Goal: Connect with others: Establish contact or relationships with other users

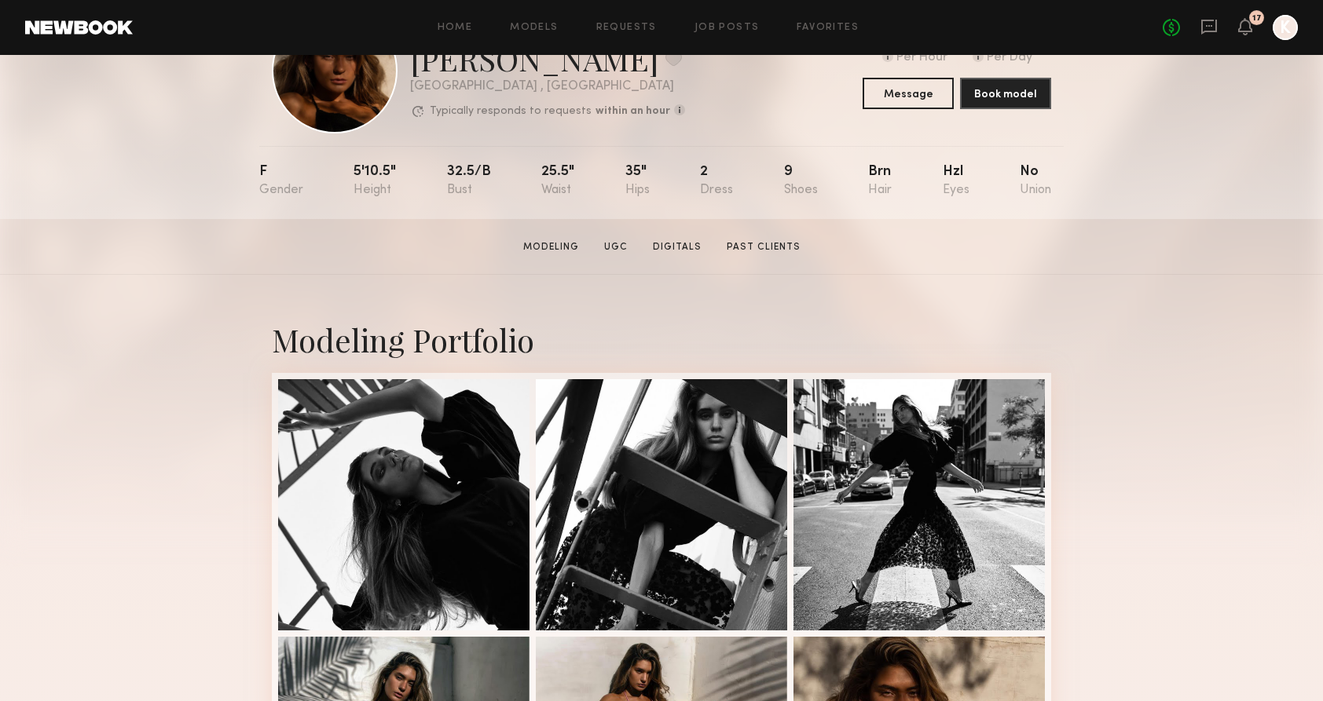
scroll to position [86, 0]
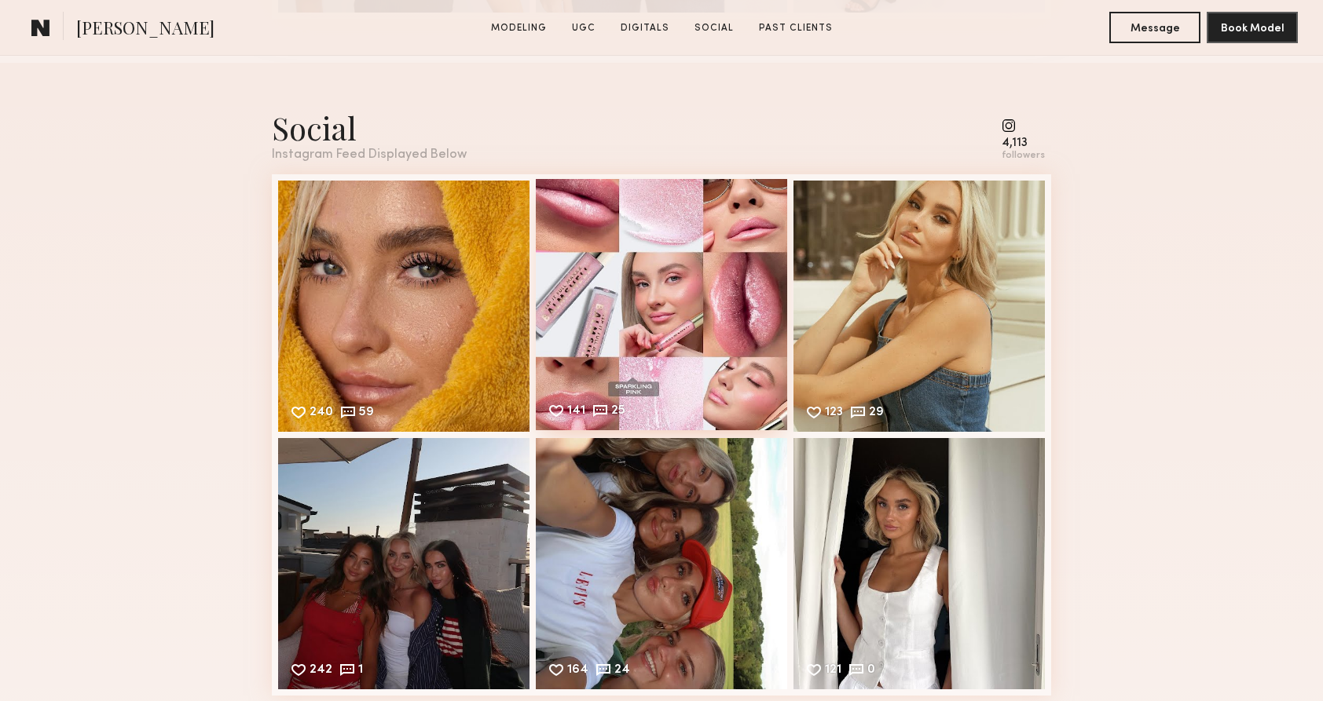
scroll to position [1032, 0]
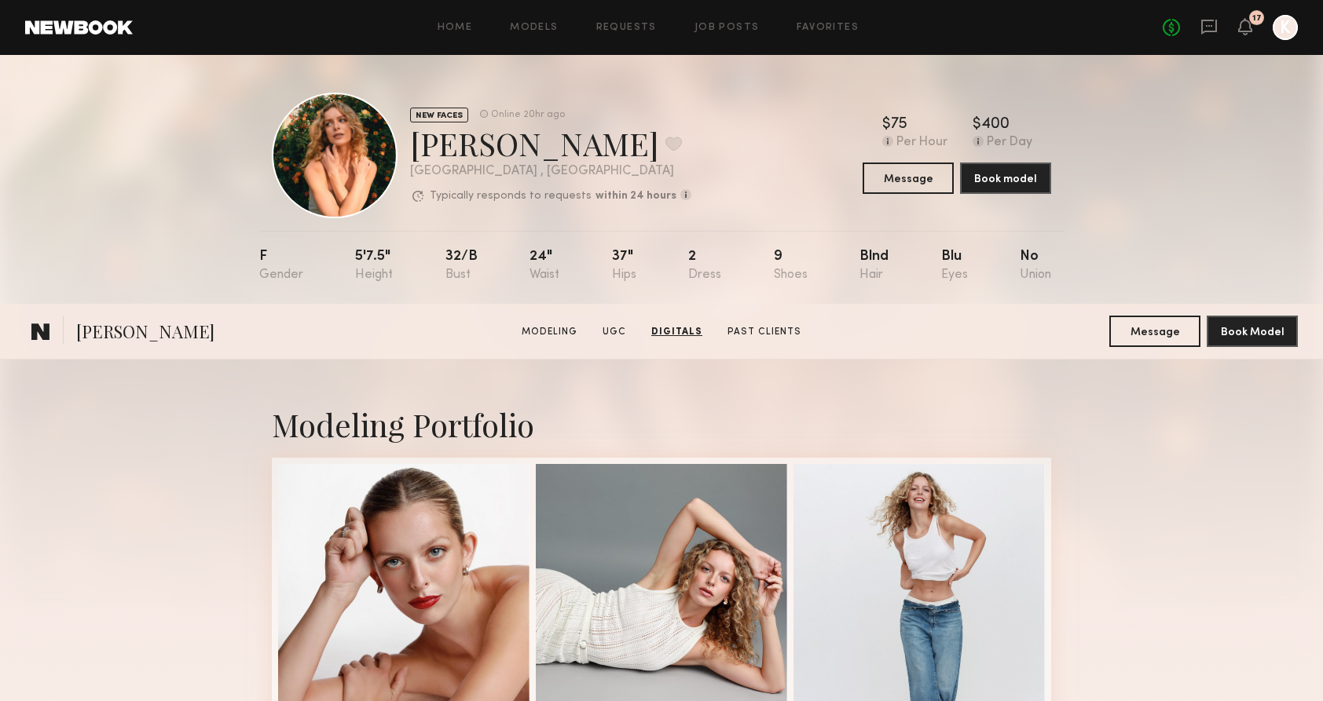
scroll to position [2528, 0]
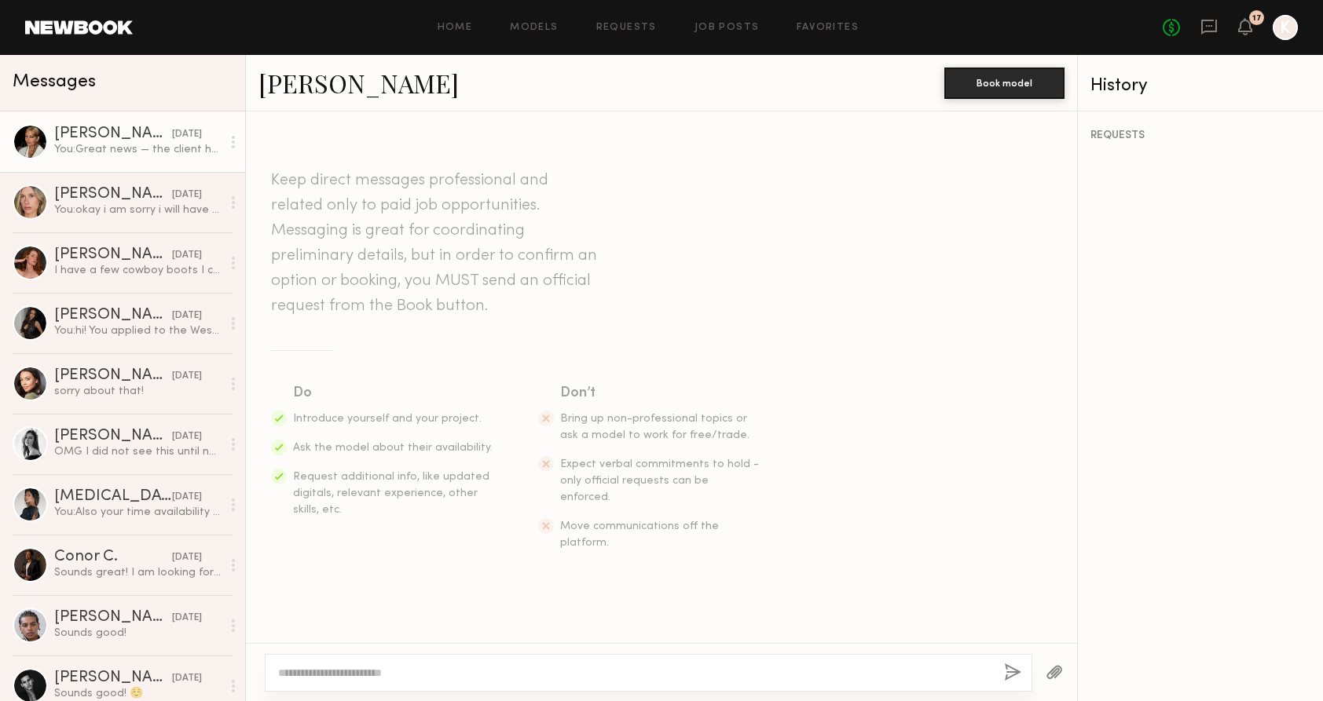
scroll to position [291, 0]
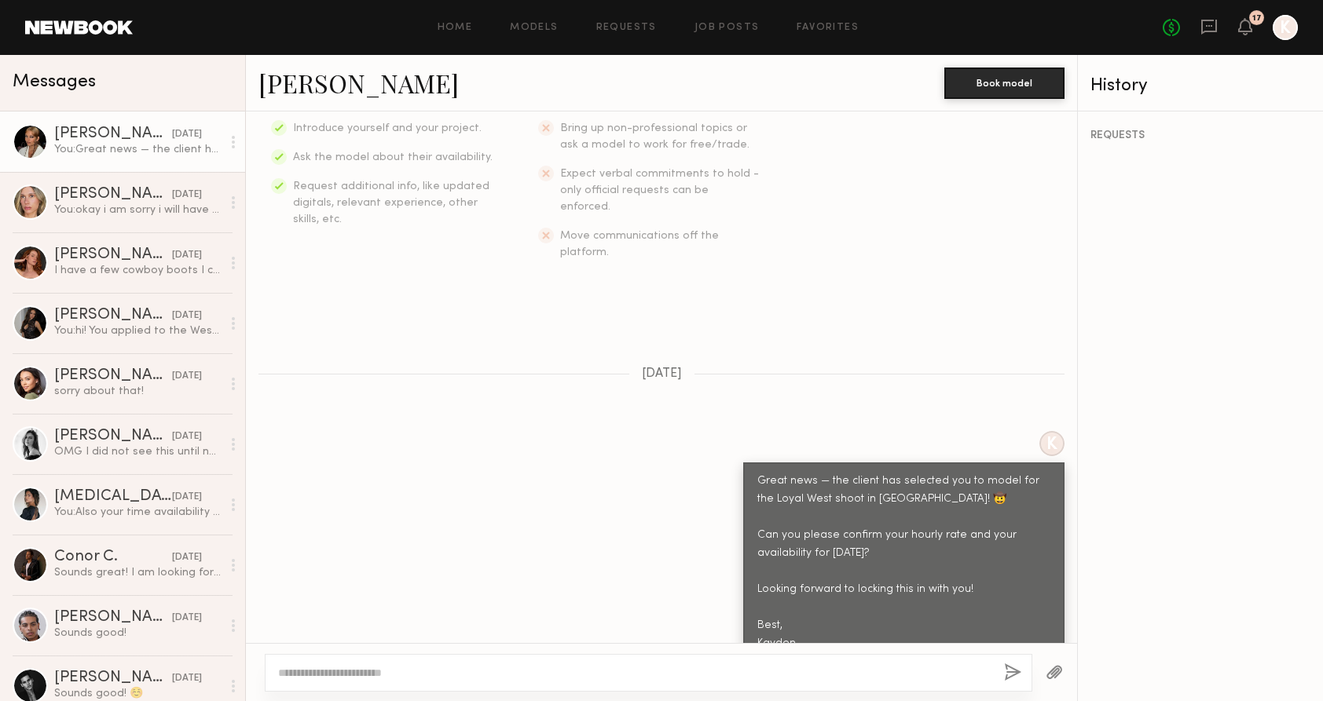
click at [142, 136] on div "Bianca A." at bounding box center [113, 134] width 118 height 16
click at [91, 182] on link "Ekaterina O. 08/26/2025 You: okay i am sorry i will have to go a different dire…" at bounding box center [122, 202] width 245 height 60
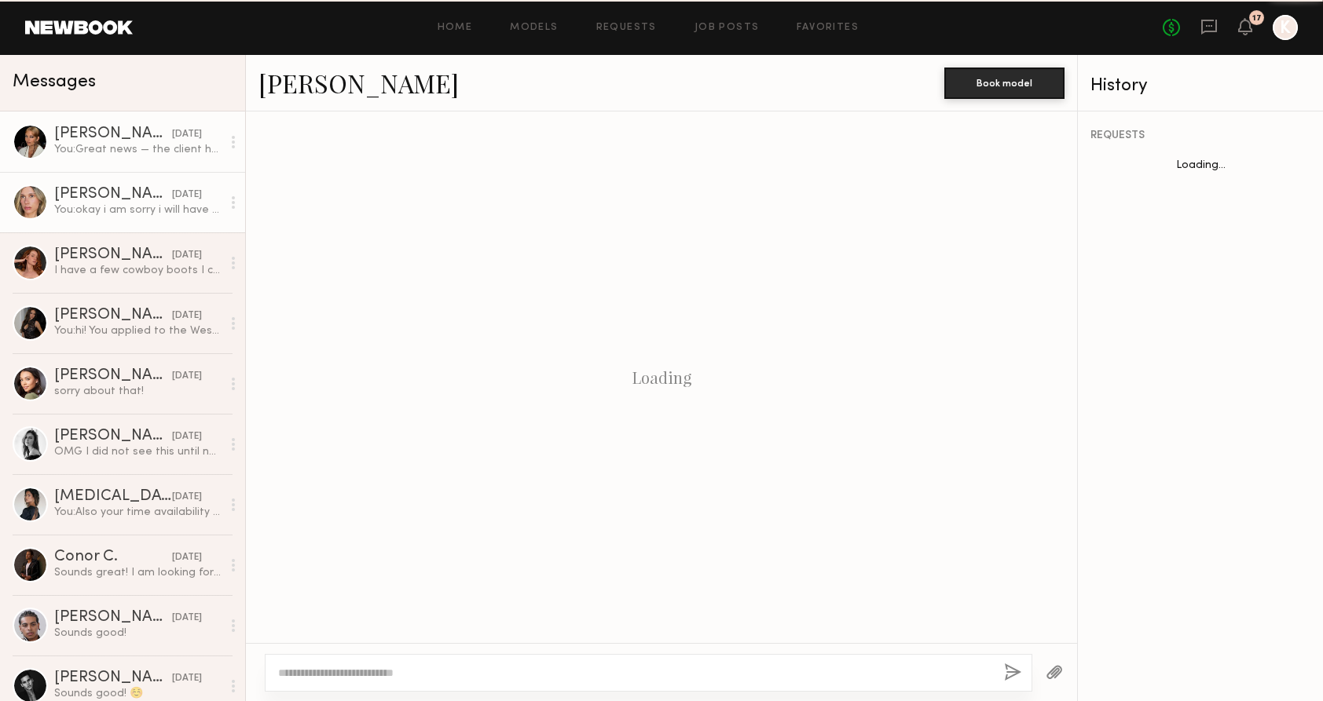
scroll to position [1325, 0]
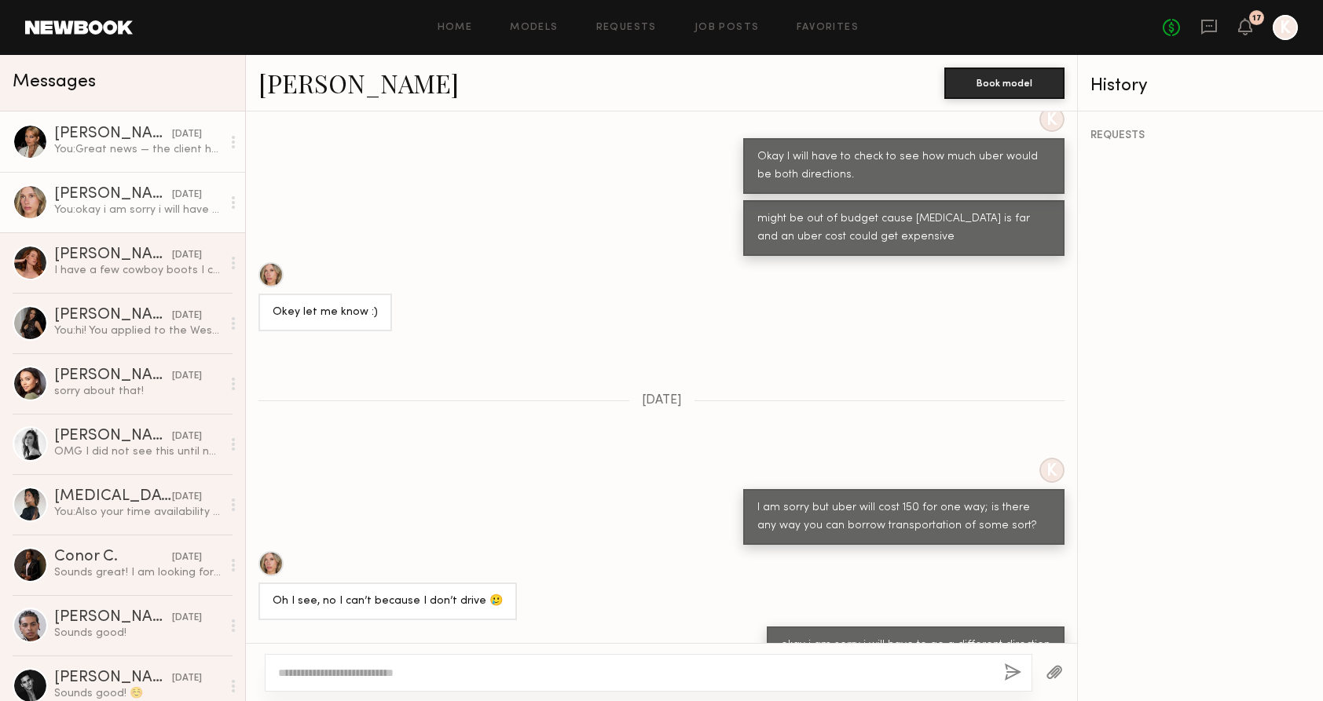
click at [89, 135] on div "Bianca A." at bounding box center [113, 134] width 118 height 16
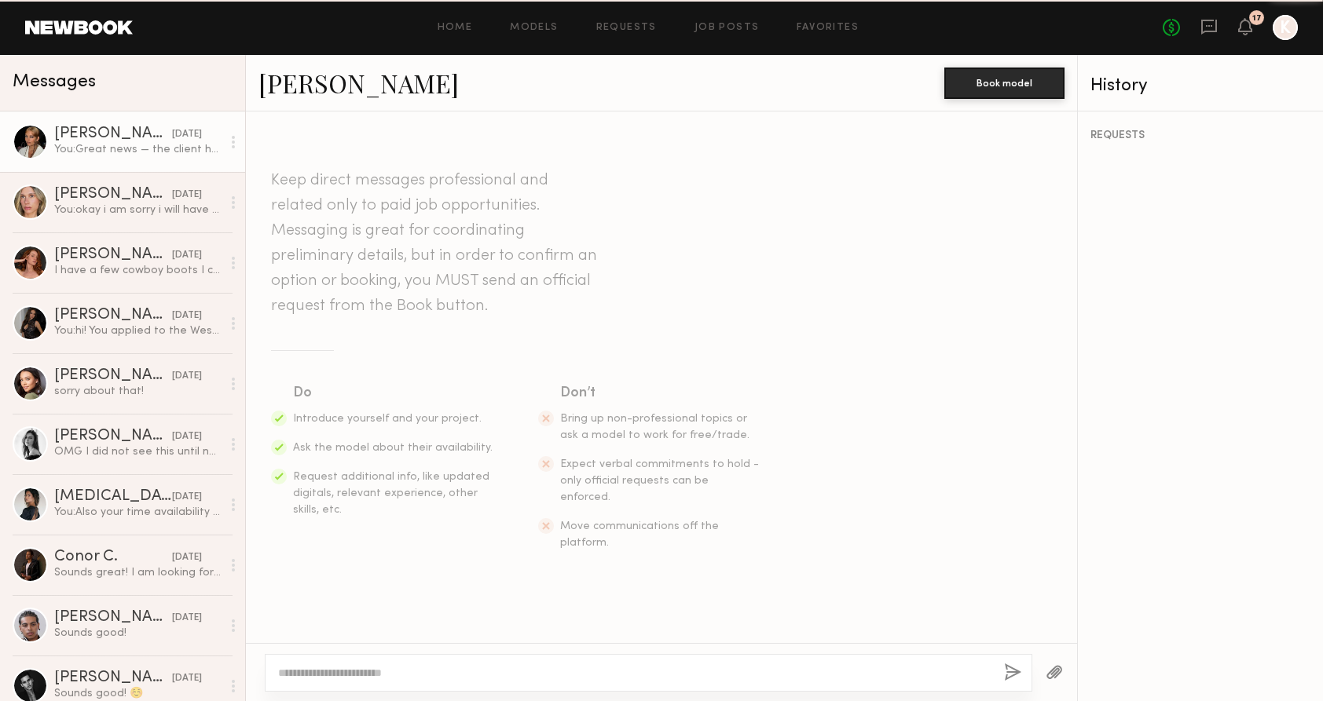
scroll to position [291, 0]
